Goal: Communication & Community: Connect with others

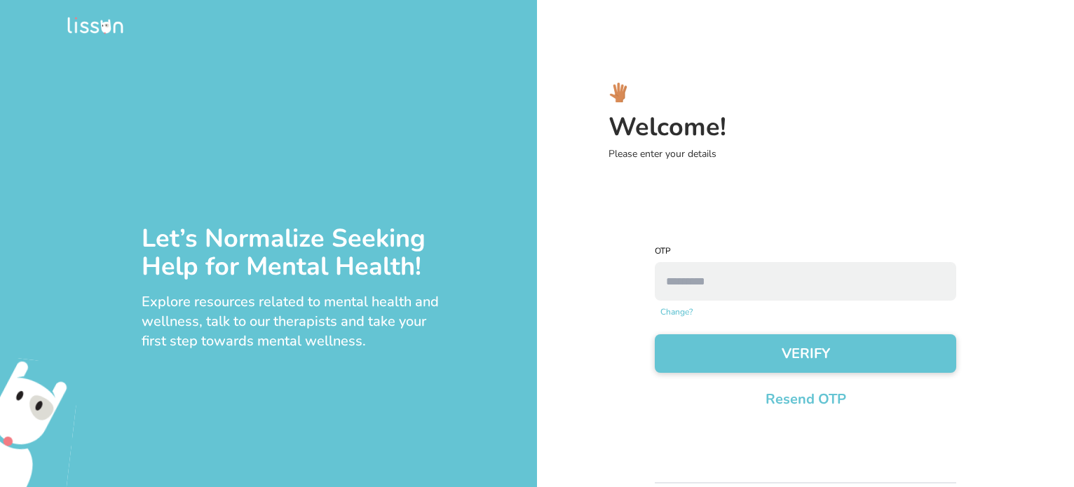
click at [712, 273] on input "number" at bounding box center [805, 281] width 301 height 39
click at [872, 265] on input "number" at bounding box center [805, 281] width 301 height 39
click at [828, 393] on p "Resend OTP" at bounding box center [805, 400] width 81 height 20
click at [673, 278] on input "number" at bounding box center [805, 281] width 301 height 39
type input "****"
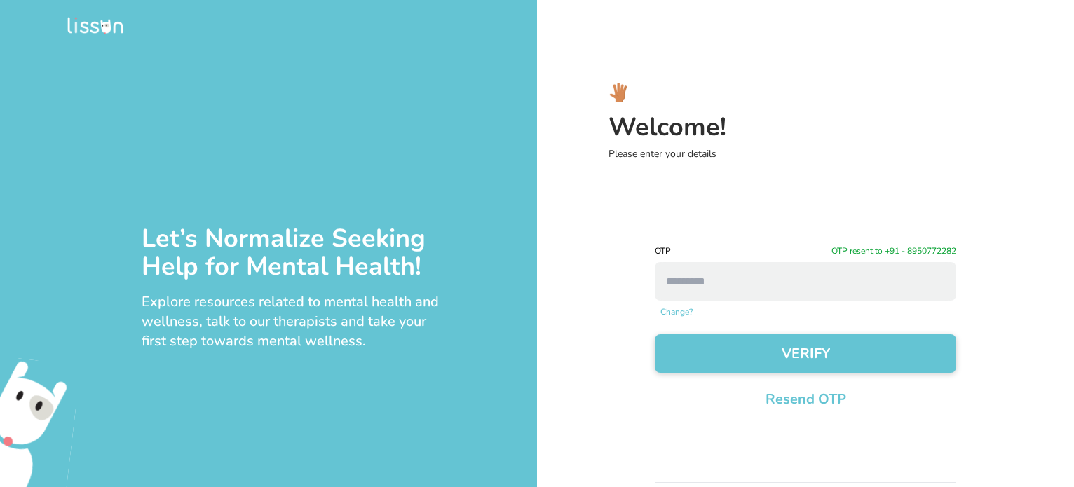
click at [728, 368] on button "VERIFY" at bounding box center [805, 353] width 301 height 39
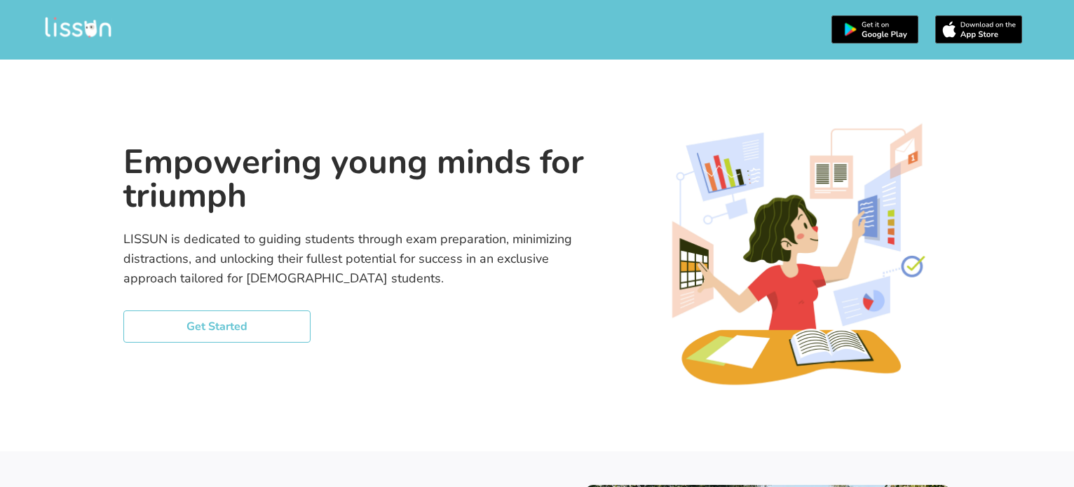
click at [247, 327] on button "Get Started" at bounding box center [216, 327] width 187 height 32
